Goal: Find specific page/section: Find specific page/section

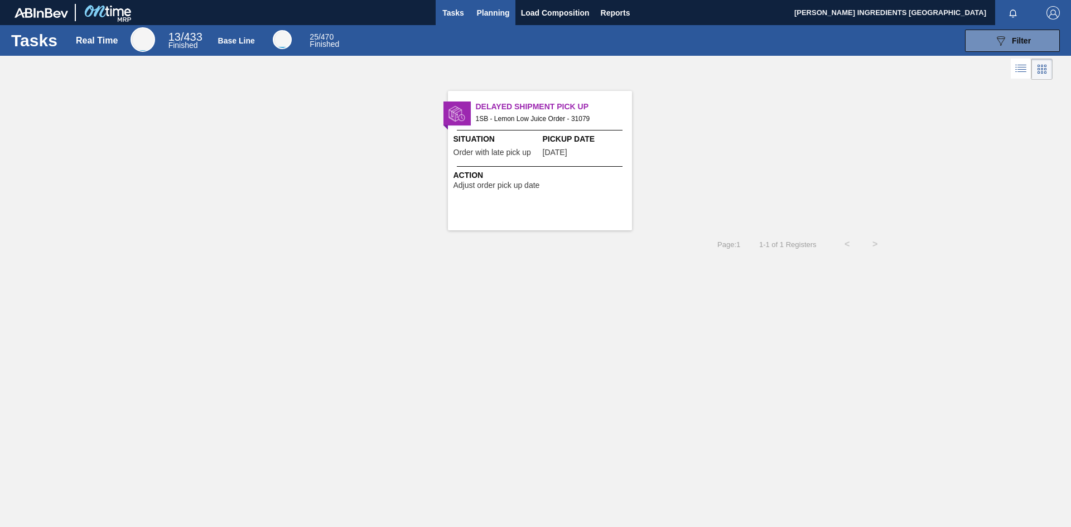
click at [494, 20] on button "Planning" at bounding box center [493, 12] width 44 height 25
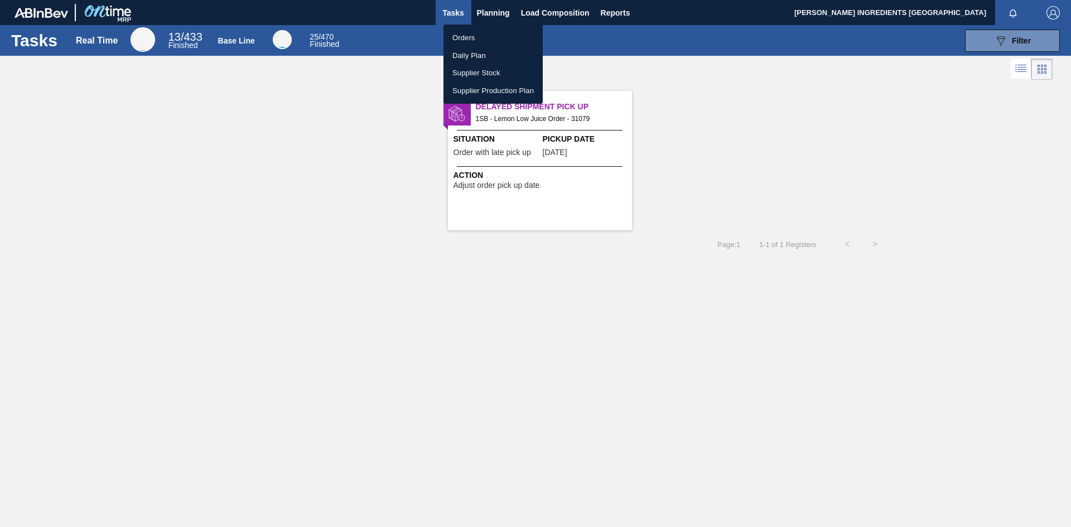
click at [487, 39] on li "Orders" at bounding box center [492, 38] width 99 height 18
